Goal: Book appointment/travel/reservation

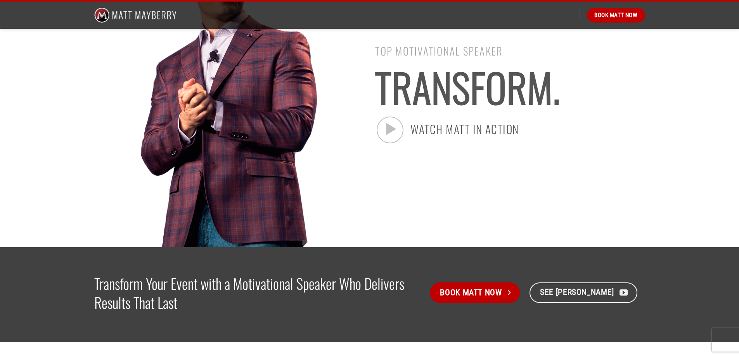
scroll to position [194, 0]
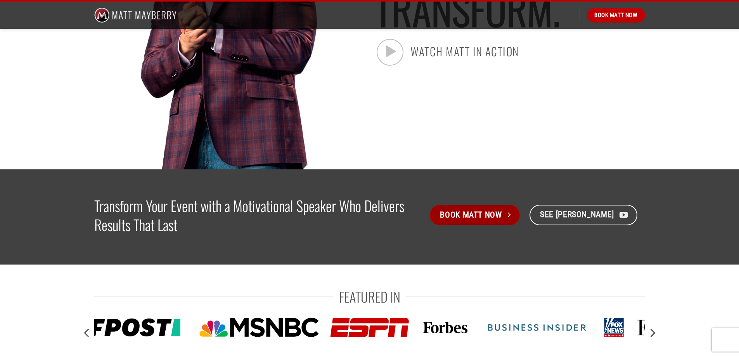
click at [478, 215] on span "Book Matt Now" at bounding box center [471, 214] width 62 height 13
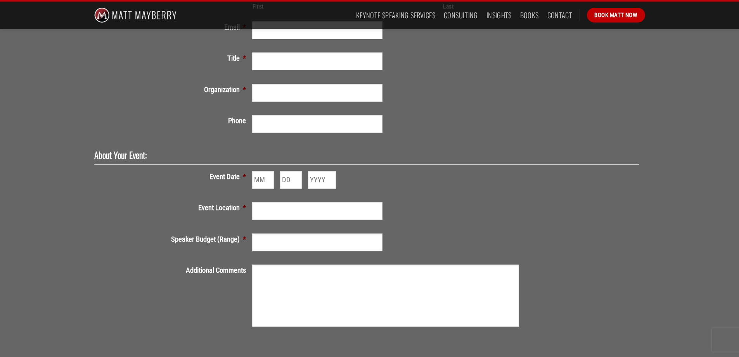
scroll to position [39, 0]
